Goal: Use online tool/utility: Utilize a website feature to perform a specific function

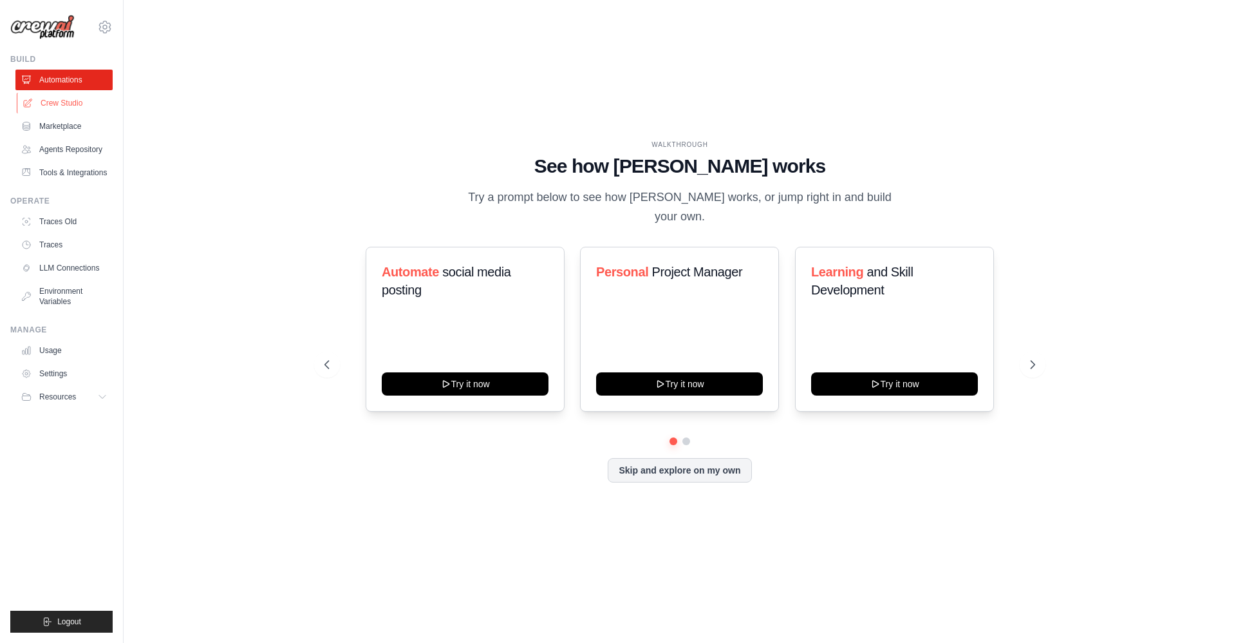
click at [71, 101] on link "Crew Studio" at bounding box center [65, 103] width 97 height 21
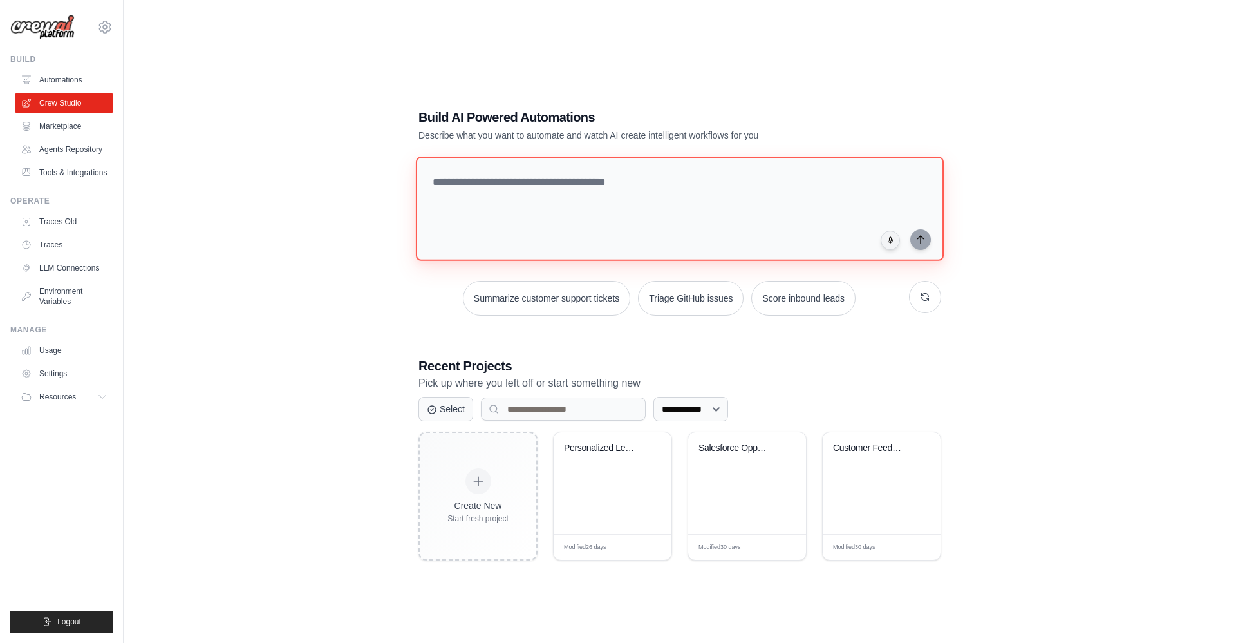
click at [607, 187] on textarea at bounding box center [680, 208] width 528 height 104
click at [75, 147] on link "Agents Repository" at bounding box center [65, 149] width 97 height 21
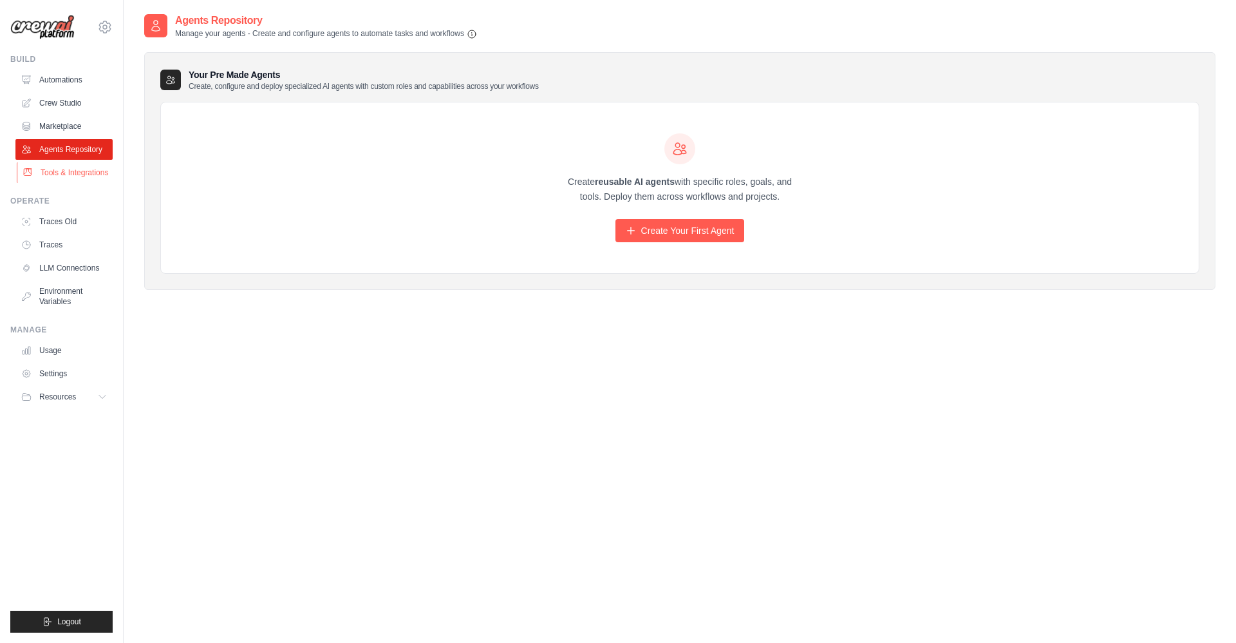
click at [73, 178] on link "Tools & Integrations" at bounding box center [65, 172] width 97 height 21
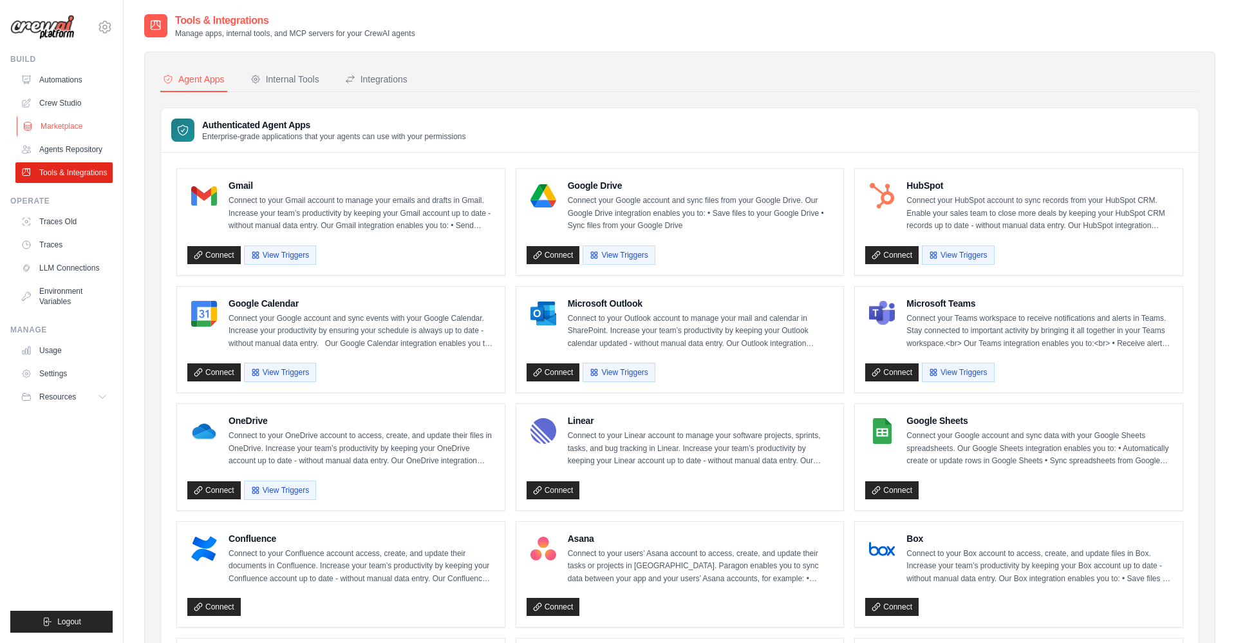
click at [66, 131] on link "Marketplace" at bounding box center [65, 126] width 97 height 21
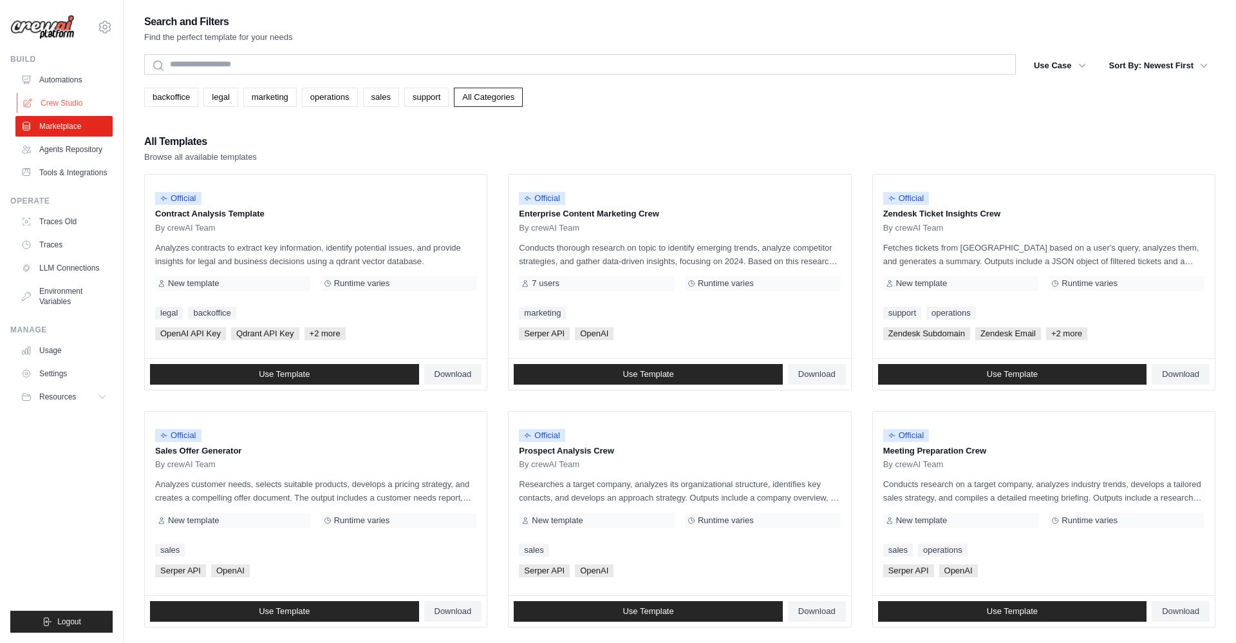
click at [72, 113] on link "Crew Studio" at bounding box center [65, 103] width 97 height 21
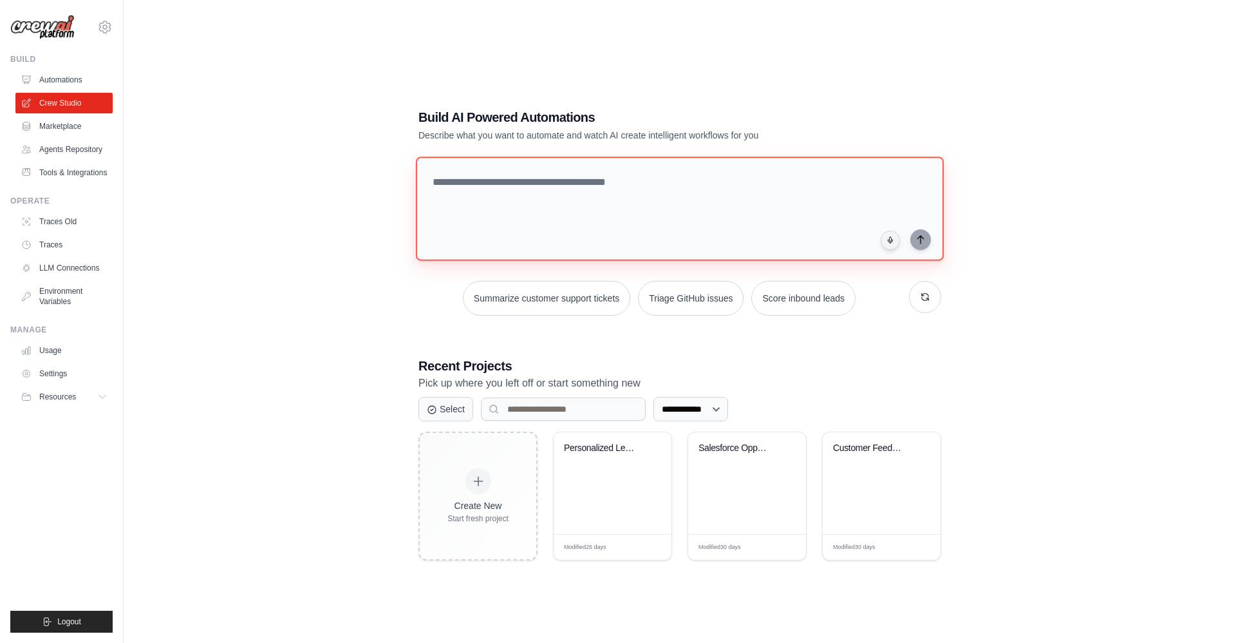
click at [618, 166] on textarea at bounding box center [680, 208] width 528 height 104
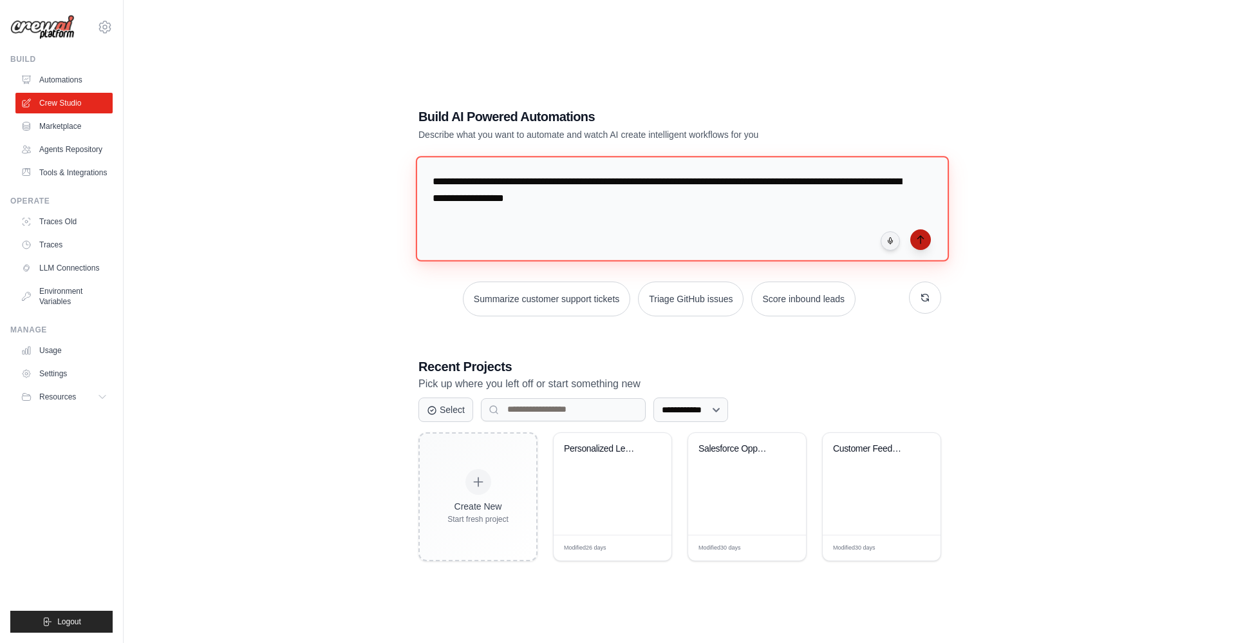
type textarea "**********"
click at [927, 245] on button "submit" at bounding box center [921, 239] width 21 height 21
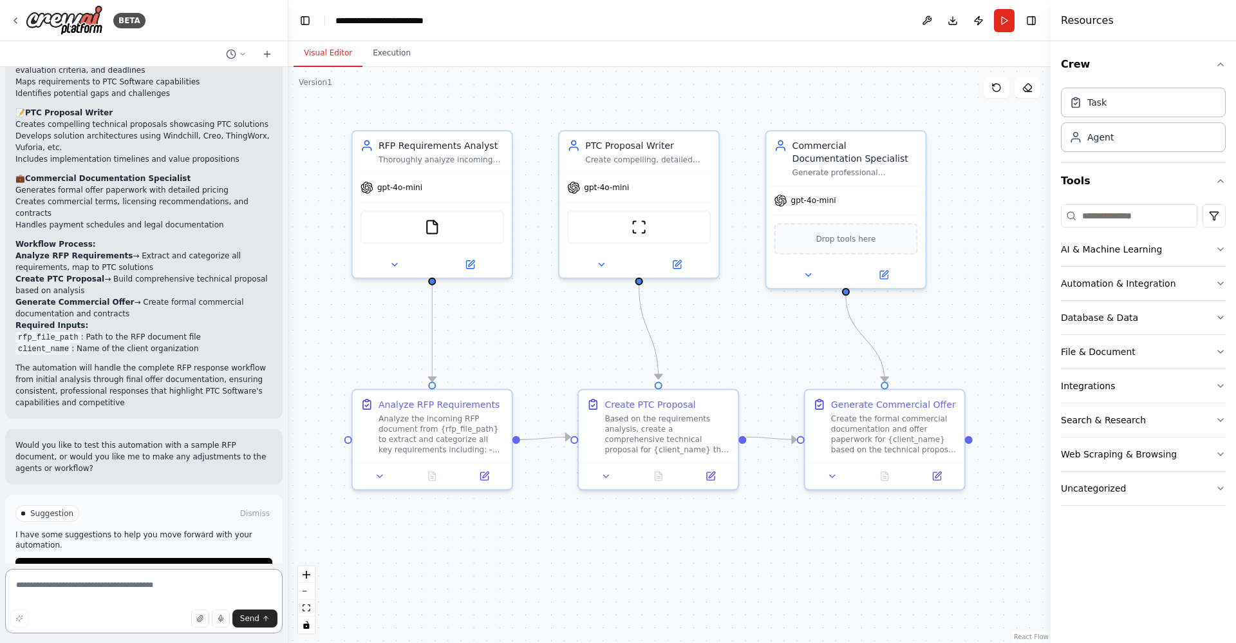
scroll to position [845, 0]
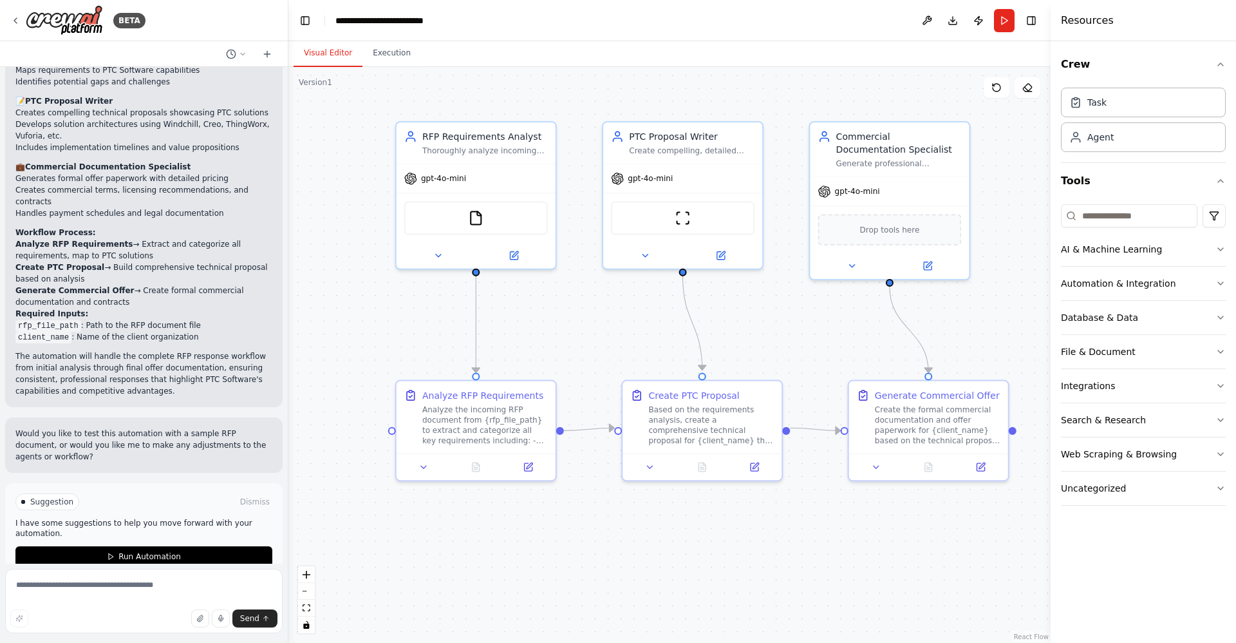
drag, startPoint x: 995, startPoint y: 530, endPoint x: 1038, endPoint y: 521, distance: 44.1
click at [1038, 521] on div ".deletable-edge-delete-btn { width: 20px; height: 20px; border: 0px solid #ffff…" at bounding box center [670, 355] width 763 height 576
